Goal: Communication & Community: Answer question/provide support

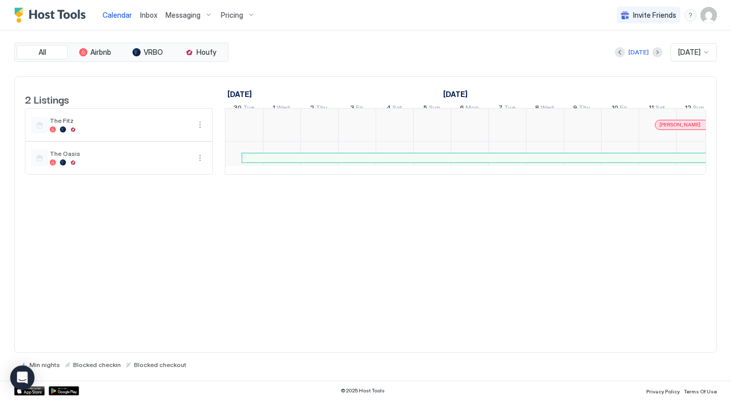
scroll to position [0, 564]
click at [146, 14] on span "Inbox" at bounding box center [148, 15] width 17 height 9
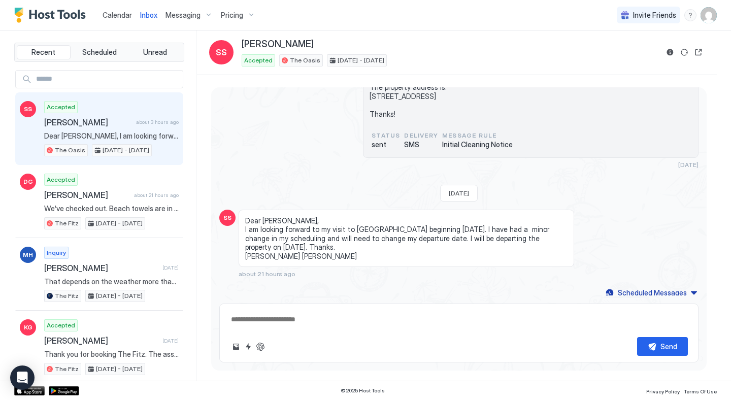
scroll to position [960, 0]
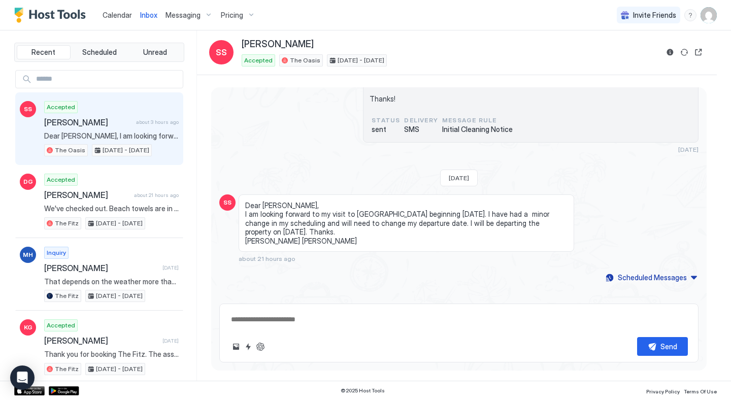
click at [115, 16] on span "Calendar" at bounding box center [117, 15] width 29 height 9
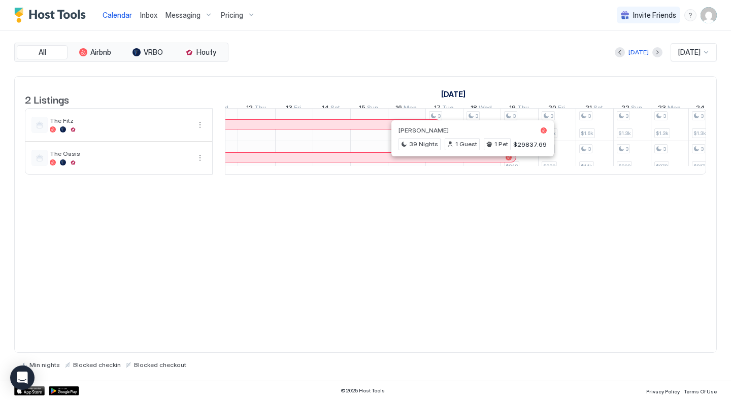
click at [473, 161] on div at bounding box center [473, 157] width 8 height 8
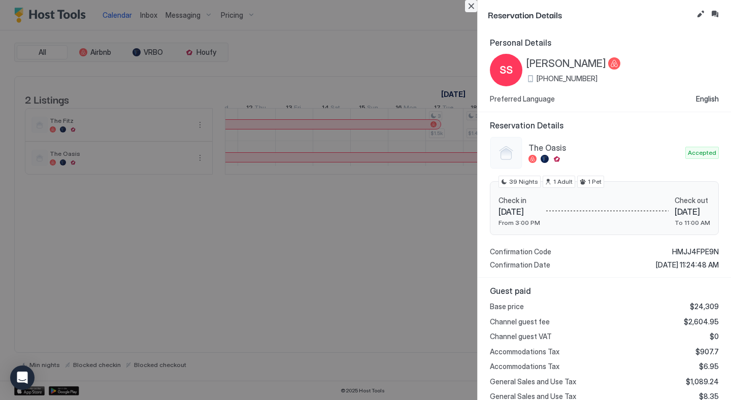
click at [472, 6] on button "Close" at bounding box center [471, 6] width 12 height 12
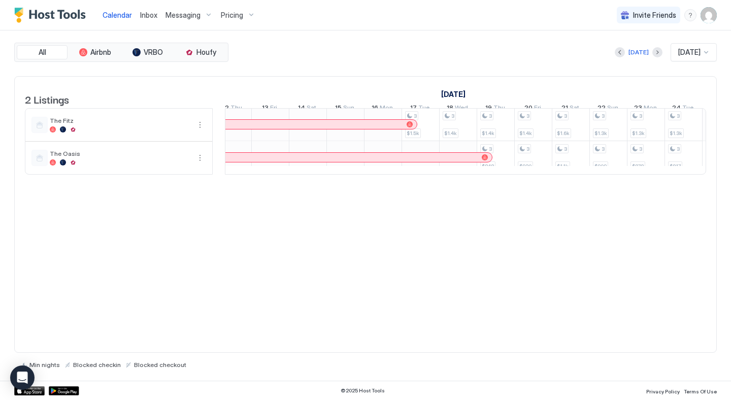
click at [149, 12] on span "Inbox" at bounding box center [148, 15] width 17 height 9
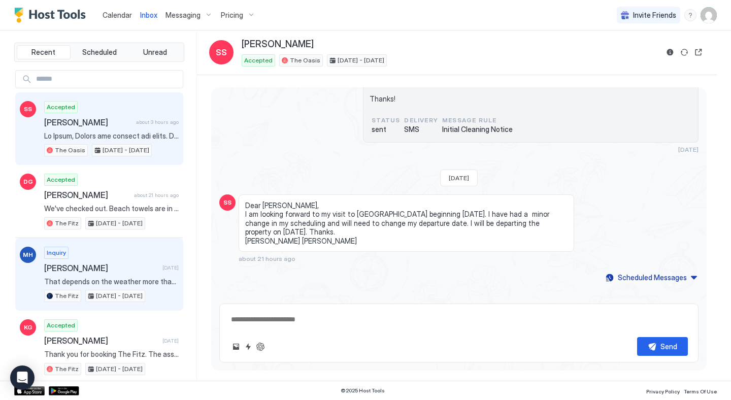
click at [125, 252] on div "Inquiry [PERSON_NAME] [DATE] That depends on the weather more than anything. If…" at bounding box center [111, 275] width 135 height 56
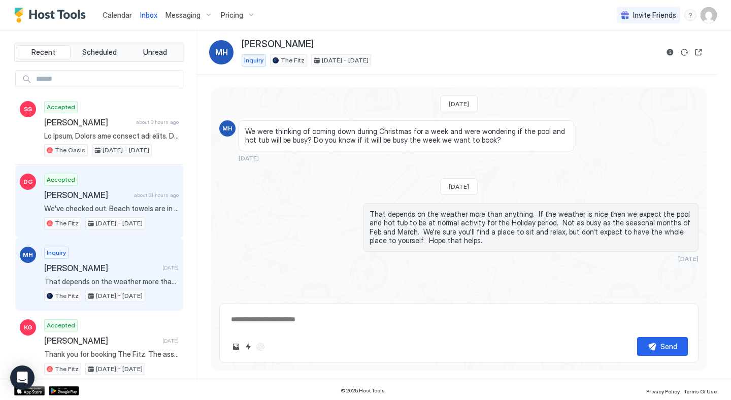
click at [121, 191] on span "[PERSON_NAME]" at bounding box center [87, 195] width 86 height 10
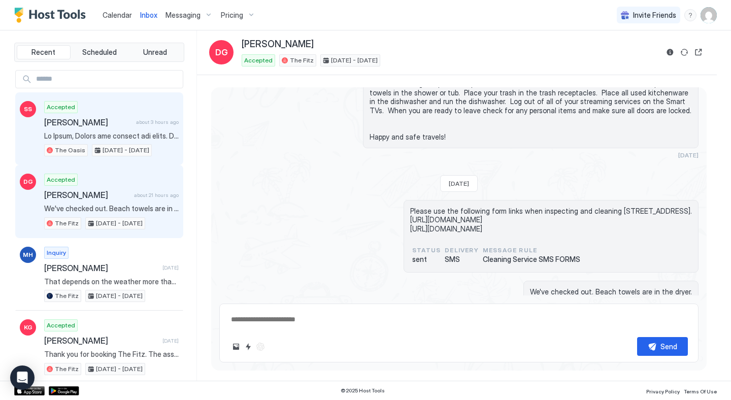
click at [119, 117] on span "[PERSON_NAME]" at bounding box center [88, 122] width 88 height 10
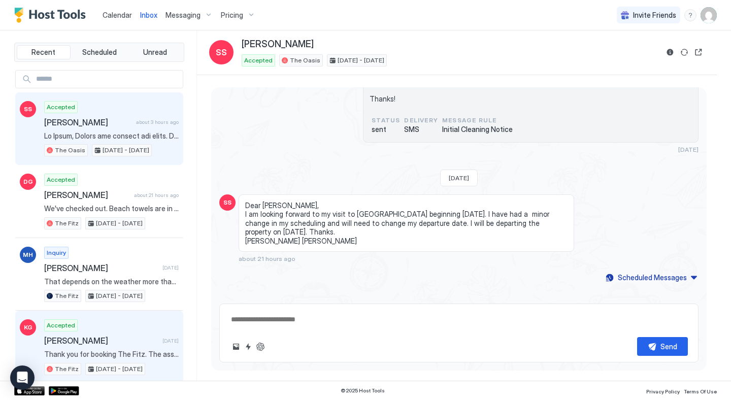
click at [119, 321] on div "Accepted [PERSON_NAME] [DATE] Thank you for booking The Fitz. The association m…" at bounding box center [111, 347] width 135 height 56
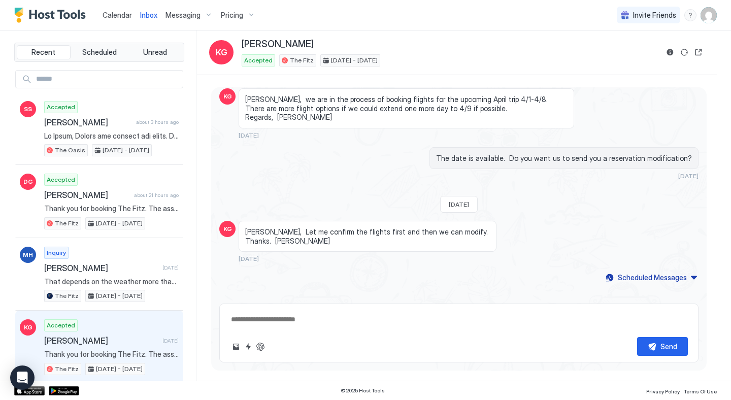
type textarea "*"
click at [116, 14] on span "Calendar" at bounding box center [117, 15] width 29 height 9
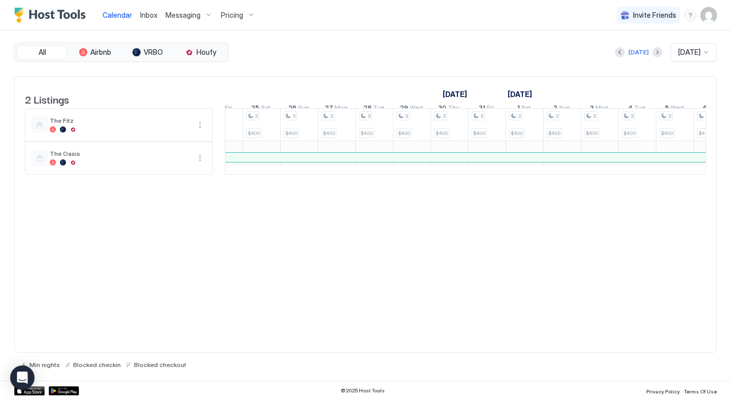
scroll to position [1, 942]
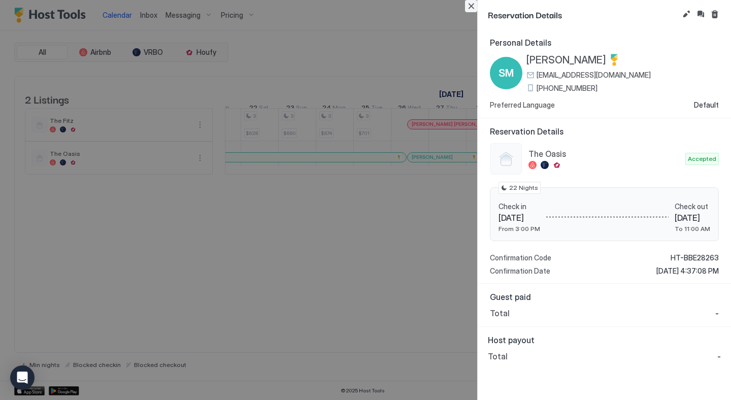
click at [473, 7] on button "Close" at bounding box center [471, 6] width 12 height 12
